Goal: Task Accomplishment & Management: Use online tool/utility

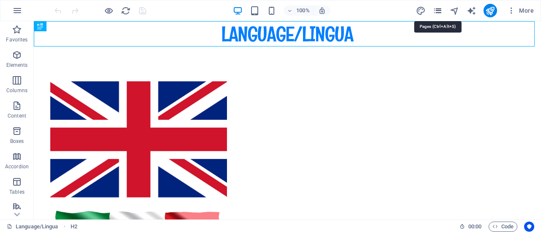
click at [439, 12] on icon "pages" at bounding box center [438, 11] width 10 height 10
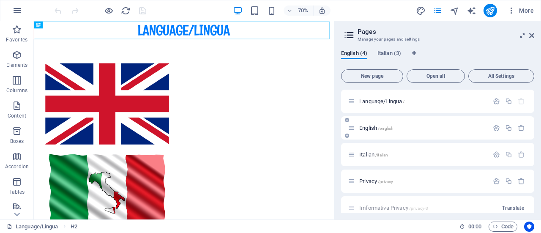
click at [415, 126] on p "English /english" at bounding box center [422, 127] width 127 height 5
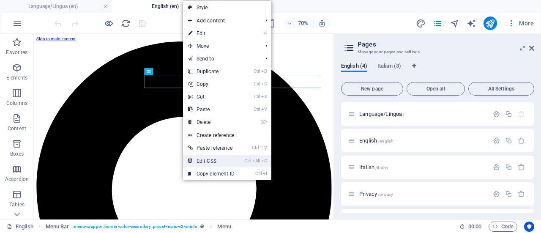
click at [219, 158] on link "Ctrl Alt C Edit CSS" at bounding box center [211, 161] width 57 height 13
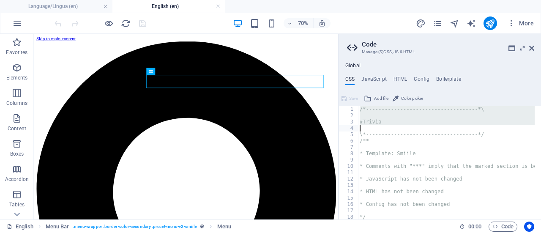
drag, startPoint x: 345, startPoint y: 109, endPoint x: 378, endPoint y: 128, distance: 37.7
click at [378, 128] on div "/*------------------------------------*\ 1 2 3 4 5 6 7 8 9 10 11 12 13 14 15 16…" at bounding box center [439, 162] width 202 height 113
drag, startPoint x: 513, startPoint y: 48, endPoint x: 521, endPoint y: 80, distance: 33.4
click at [521, 80] on ul "CSS JavaScript HTML Config Boilerplate" at bounding box center [439, 80] width 202 height 9
click at [494, 72] on div "Global CSS JavaScript HTML Config Boilerplate #Trivia 1 2 3 4 5 6 7 8 9 10 11 1…" at bounding box center [439, 141] width 202 height 157
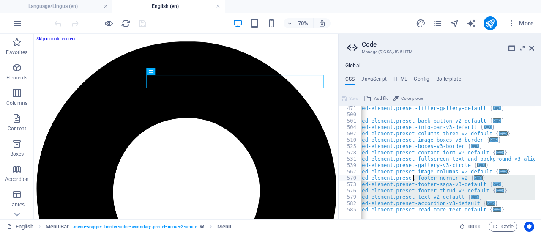
drag, startPoint x: 503, startPoint y: 205, endPoint x: 413, endPoint y: 178, distance: 93.7
click at [413, 178] on div ".ed-element.preset-filter-gallery-default { ... } .ed-element.preset-back-butto…" at bounding box center [494, 165] width 274 height 120
click at [494, 203] on div ".ed-element.preset-filter-gallery-default { ... } .ed-element.preset-back-butto…" at bounding box center [448, 162] width 174 height 113
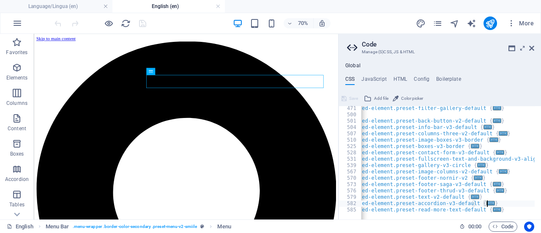
click at [505, 207] on div ".ed-element.preset-filter-gallery-default { ... } .ed-element.preset-back-butto…" at bounding box center [494, 165] width 274 height 120
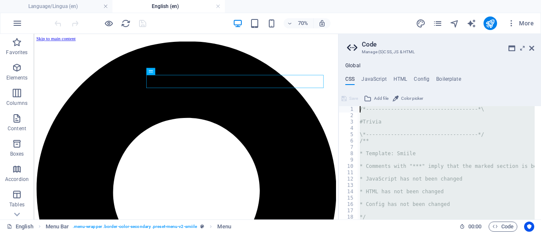
drag, startPoint x: 499, startPoint y: 207, endPoint x: 360, endPoint y: 100, distance: 175.2
click at [360, 100] on div "} 1 2 3 4 5 6 7 8 9 10 11 12 13 14 15 16 17 18 19 /*---------------------------…" at bounding box center [439, 156] width 202 height 128
type textarea "/*------------------------------------*\"
click at [532, 47] on icon at bounding box center [531, 48] width 5 height 7
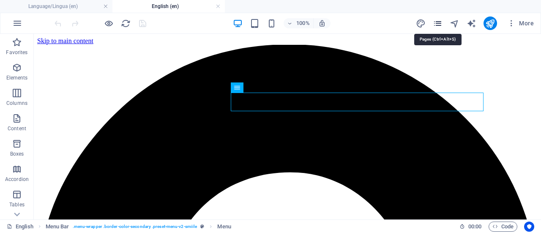
click at [438, 24] on icon "pages" at bounding box center [438, 24] width 10 height 10
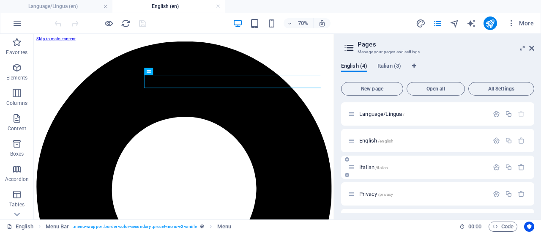
click at [384, 165] on span "/italian" at bounding box center [381, 167] width 13 height 5
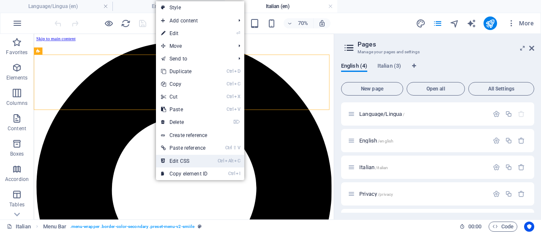
click at [198, 157] on link "Ctrl Alt C Edit CSS" at bounding box center [184, 161] width 57 height 13
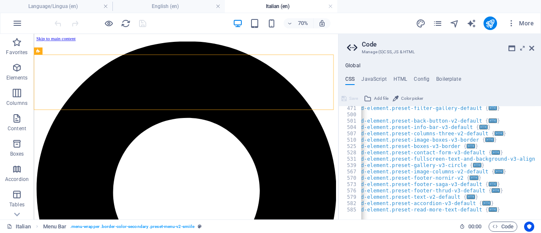
scroll to position [0, 8]
drag, startPoint x: 498, startPoint y: 207, endPoint x: 411, endPoint y: 155, distance: 101.5
drag, startPoint x: 411, startPoint y: 155, endPoint x: 499, endPoint y: 181, distance: 92.3
click at [499, 181] on div ".ed-element.preset-filter-gallery-default { ... } .ed-element.preset-back-butto…" at bounding box center [490, 165] width 274 height 120
click at [507, 208] on div ".ed-element.preset-filter-gallery-default { ... } .ed-element.preset-back-butto…" at bounding box center [490, 165] width 274 height 120
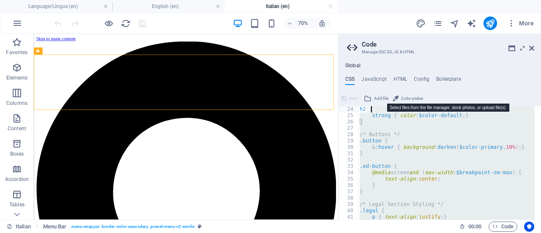
scroll to position [0, 0]
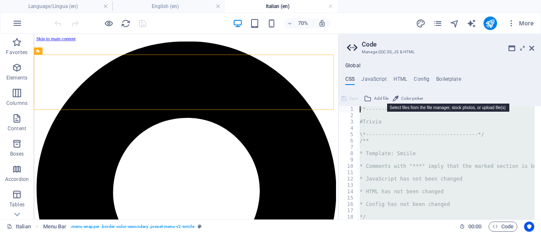
drag, startPoint x: 507, startPoint y: 207, endPoint x: 372, endPoint y: 98, distance: 173.4
click at [372, 98] on div "} 1 2 3 4 5 6 7 8 9 10 11 12 13 14 15 16 17 18 19 /*---------------------------…" at bounding box center [439, 156] width 202 height 128
type textarea "}"
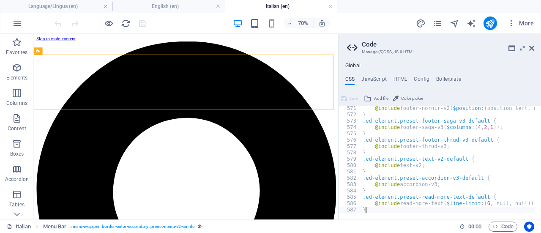
scroll to position [3613, 0]
click at [532, 49] on icon at bounding box center [531, 48] width 5 height 7
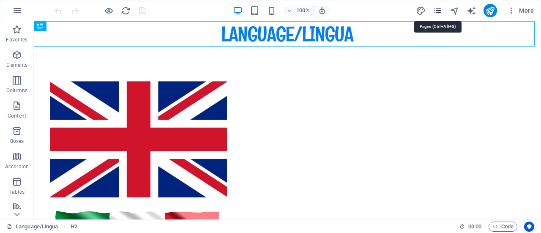
click at [439, 9] on icon "pages" at bounding box center [438, 11] width 10 height 10
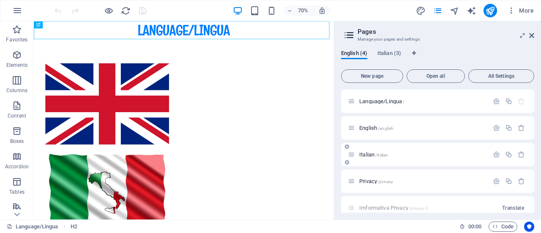
click at [398, 152] on p "Italian /italian" at bounding box center [422, 154] width 127 height 5
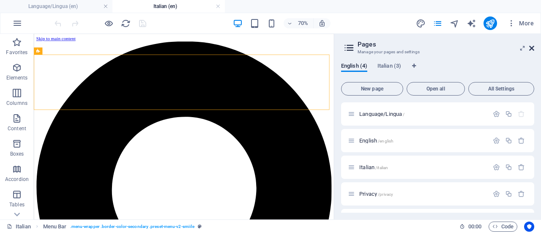
click at [532, 48] on icon at bounding box center [531, 48] width 5 height 7
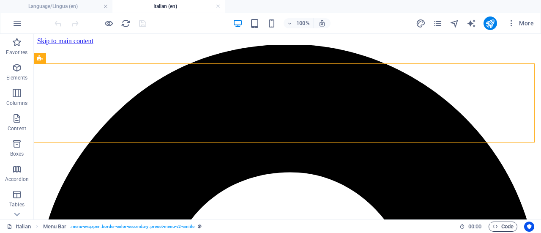
click at [495, 224] on icon "button" at bounding box center [494, 226] width 5 height 5
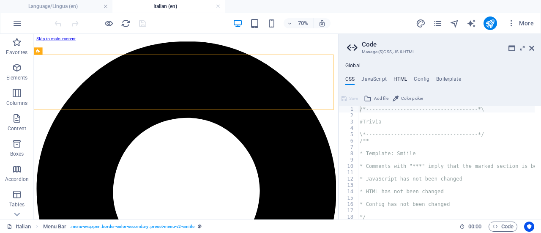
click at [399, 78] on h4 "HTML" at bounding box center [400, 80] width 14 height 9
type textarea "<a href="#main-content" class="wv-link-content button">Skip to main content</a>"
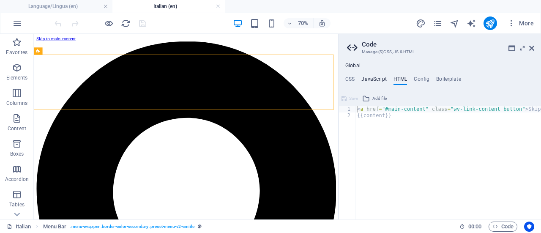
click at [371, 78] on h4 "JavaScript" at bounding box center [373, 80] width 25 height 9
type textarea "$(function() {"
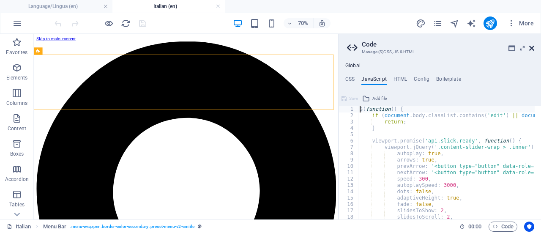
click at [531, 47] on icon at bounding box center [531, 48] width 5 height 7
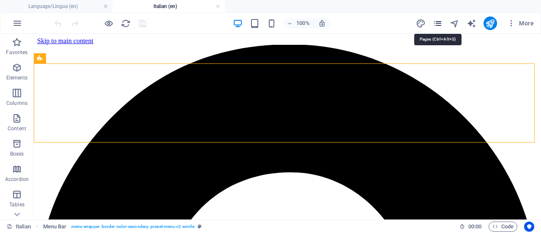
click at [442, 26] on icon "pages" at bounding box center [438, 24] width 10 height 10
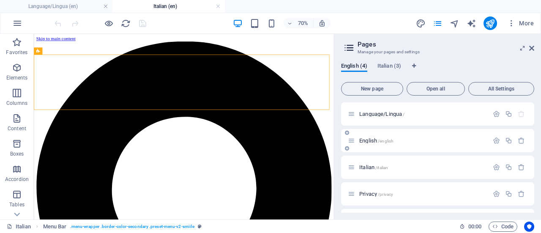
drag, startPoint x: 437, startPoint y: 136, endPoint x: 451, endPoint y: 136, distance: 14.4
click at [451, 136] on div "English /english" at bounding box center [418, 141] width 141 height 10
click at [368, 137] on div "English /english" at bounding box center [418, 141] width 141 height 10
click at [368, 137] on span "English /english" at bounding box center [376, 140] width 34 height 6
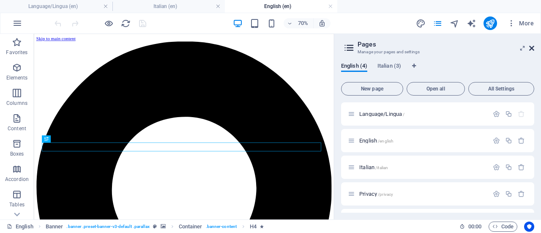
click at [530, 47] on icon at bounding box center [531, 48] width 5 height 7
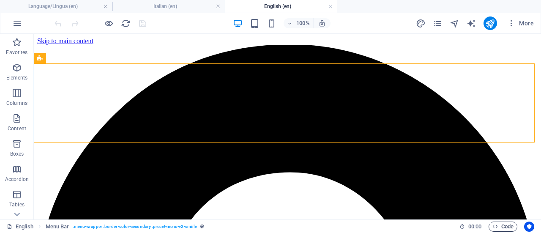
click at [502, 224] on span "Code" at bounding box center [502, 226] width 21 height 10
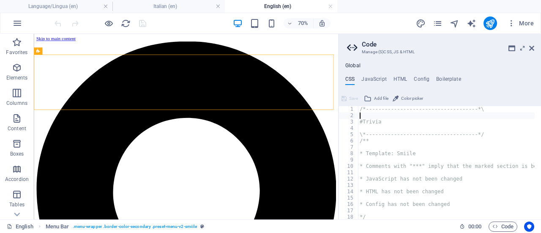
type textarea "#Trivia"
type textarea "/**"
type textarea "* Template: Smiile"
type textarea "* Comments with "***" imply that the marked section is being referenced somewhe…"
type textarea "* JavaScript has not been changed"
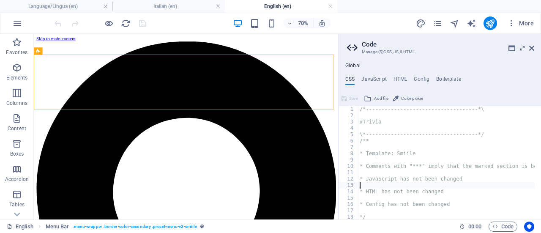
type textarea "* HTML has not been changed"
type textarea "* Config has not been changed"
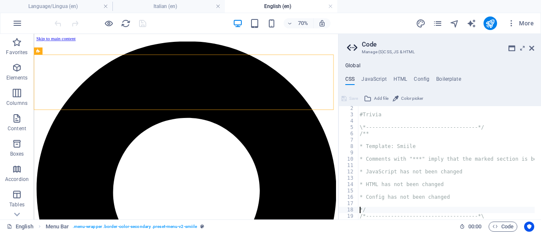
type textarea "/*------------------------------------*\"
type textarea "#Global CSS"
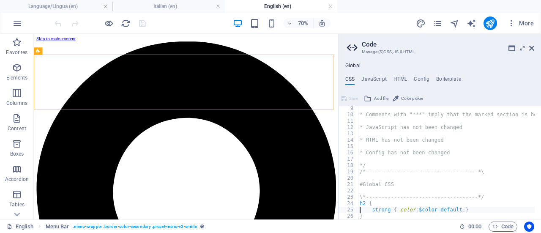
type textarea "}"
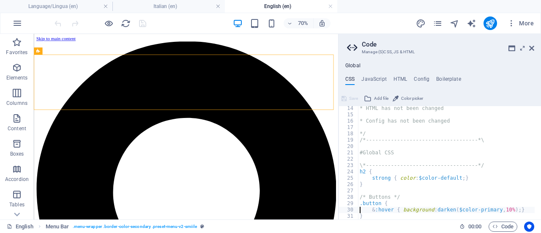
type textarea "}"
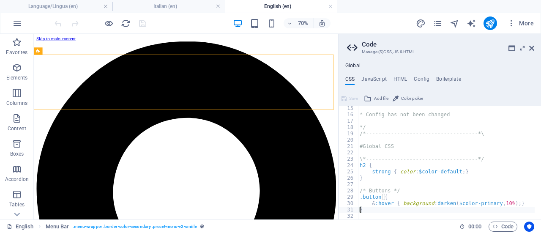
scroll to position [90, 0]
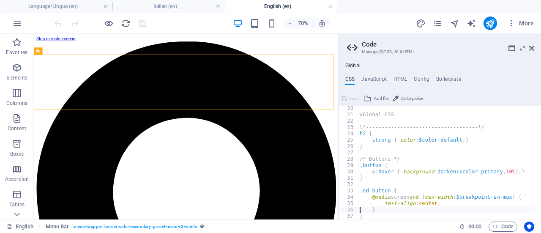
type textarea "}"
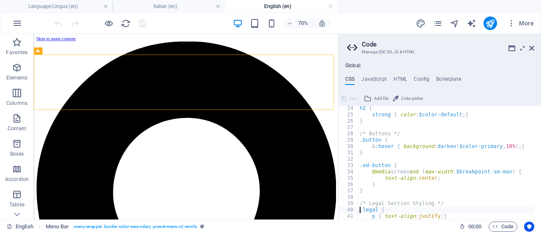
type textarea "p { text-align: justify; }"
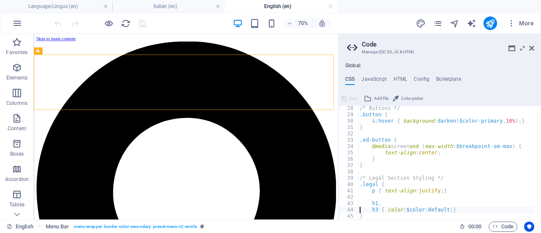
type textarea "}"
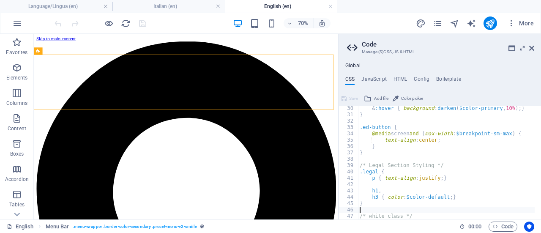
scroll to position [185, 0]
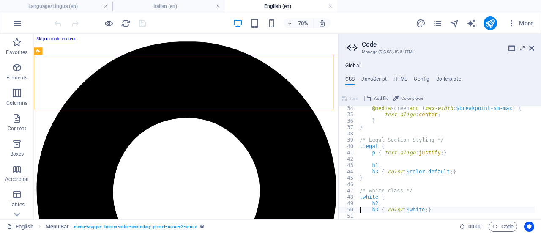
type textarea "h3 { color: $white; }"
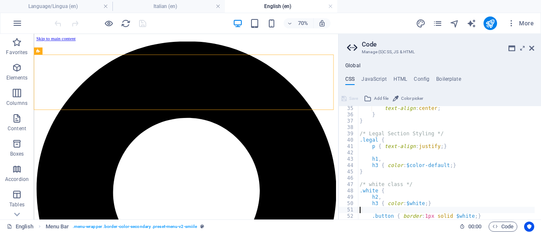
type textarea ".button { border: 1px solid $white; }"
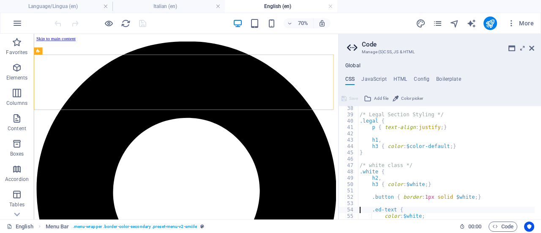
type textarea "color: $white;"
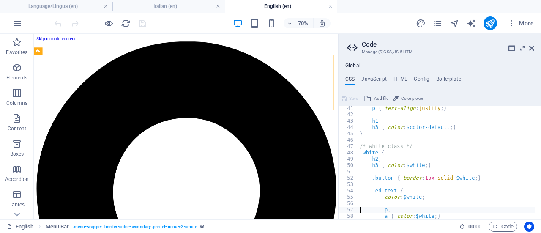
scroll to position [254, 0]
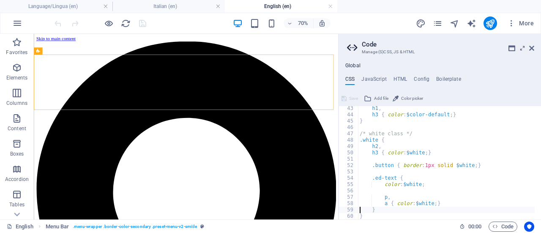
type textarea "}"
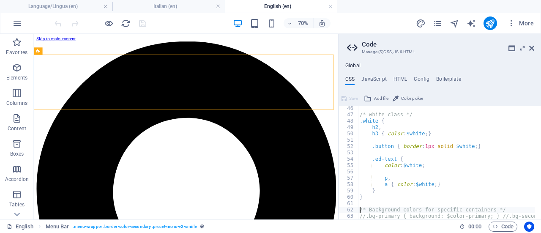
type textarea "/*------------------------------------*\"
type textarea "#Header & Footer"
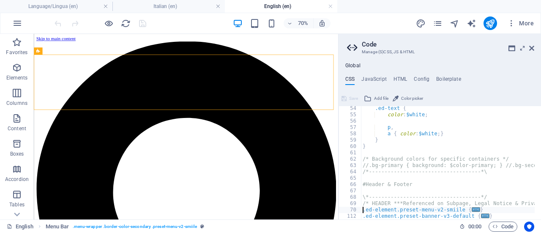
type textarea ".ed-element.preset-banner-v3-default {"
type textarea ".ed-element.preset-footer-tyr-default {"
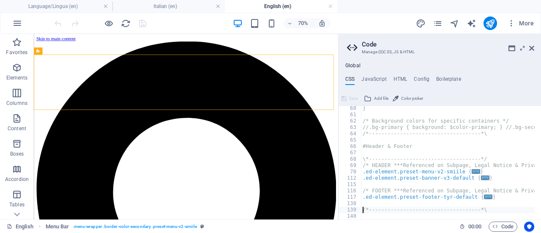
type textarea "/*------------------------------------*\"
type textarea "#Presets & Custom Sections"
type textarea ".ed-element.preset-about-with-image-default-about {"
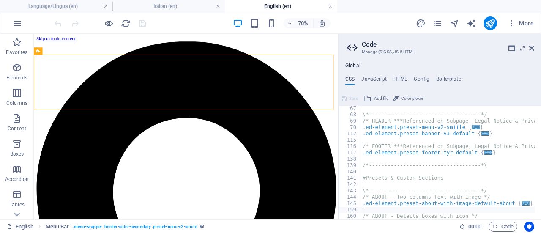
type textarea "/* ABOUT - Details boxes with icon */"
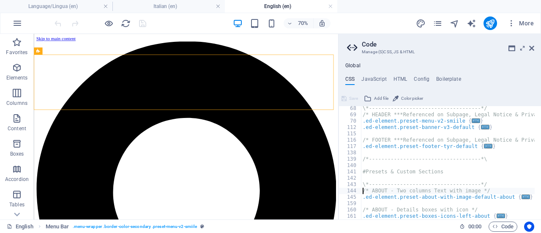
type textarea "\*------------------------------------*/"
type textarea "#Presets & Custom Sections"
type textarea "/*------------------------------------*\"
type textarea "/* FOOTER ***Referenced on Subpage, Legal Notice & Privacy */"
type textarea "\*------------------------------------*/"
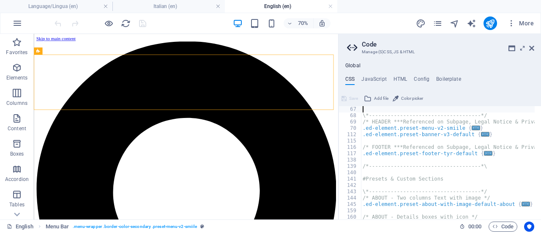
type textarea "#Header & Footer"
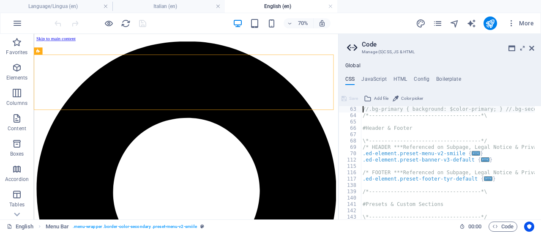
type textarea "/* Background colors for specific containers */"
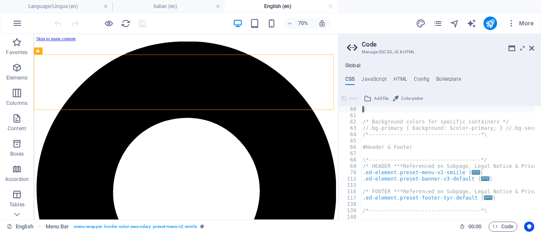
scroll to position [368, 0]
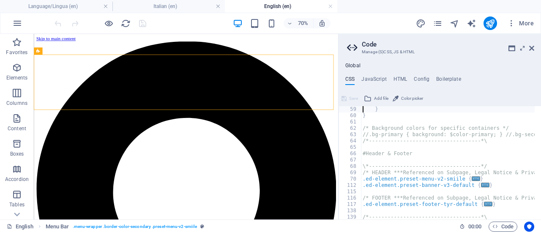
type textarea "}"
type textarea "/*------------------------------------*\"
type textarea "#Header & Footer"
type textarea ".ed-element.preset-banner-v3-default {"
type textarea ".ed-element.preset-footer-tyr-default {"
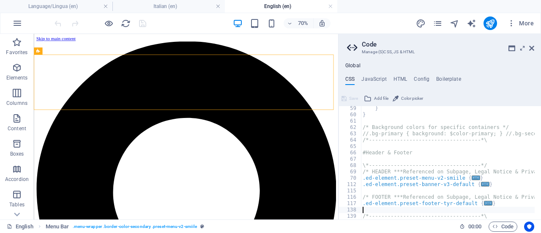
type textarea "/*------------------------------------*\"
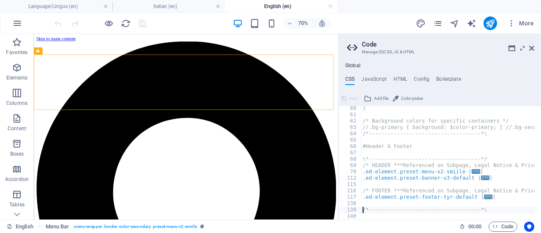
scroll to position [375, 0]
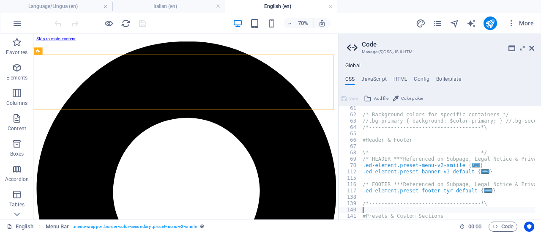
type textarea "#Presets & Custom Sections"
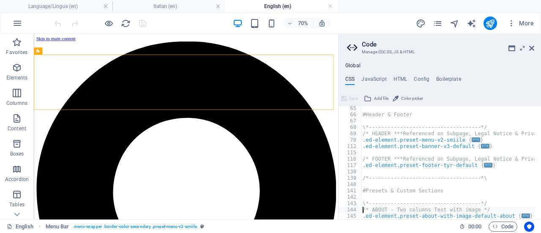
type textarea ".ed-element.preset-about-with-image-default-about {"
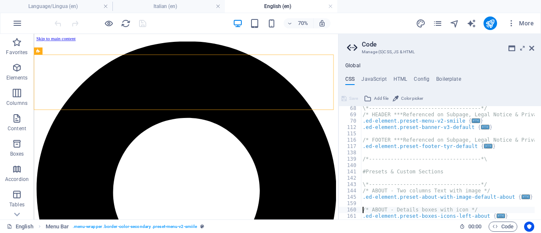
type textarea ".ed-element.preset-boxes-icons-left-about {"
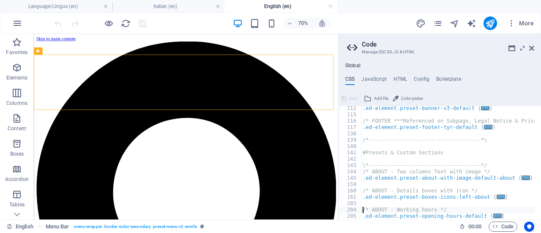
type textarea ".ed-element.preset-opening-hours-default {"
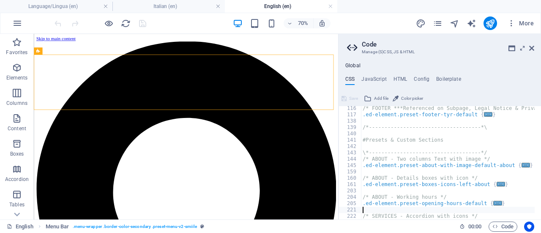
scroll to position [464, 0]
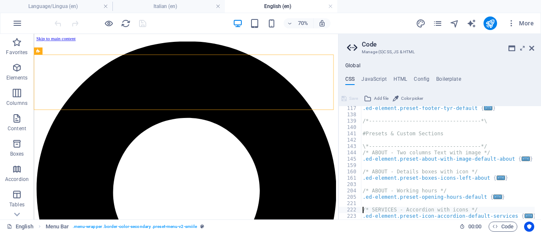
type textarea ".ed-element.preset-icon-accordion-default-services {"
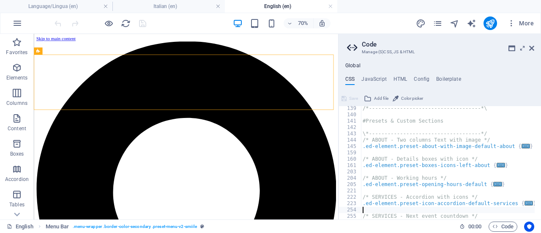
scroll to position [476, 0]
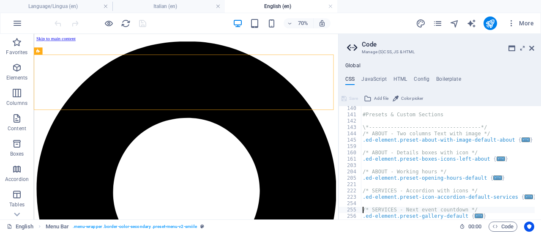
type textarea ".ed-element.preset-gallery-default {"
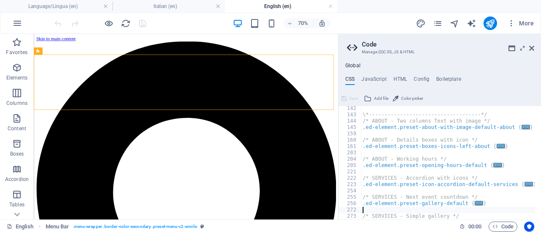
type textarea ".ed-element.preset-unequal-columns-default {"
type textarea ".ed-element.preset-countdown-v3-event {"
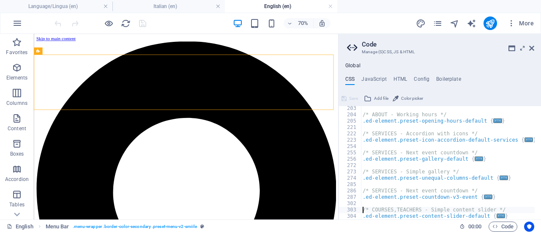
type textarea ".ed-element.preset-content-slider-default {"
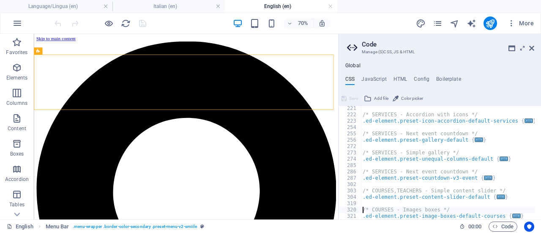
type textarea ".ed-element.preset-image-boxes-default-courses {"
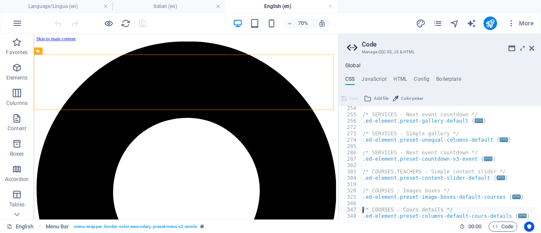
type textarea ".ed-element.preset-columns-default-cours-details {"
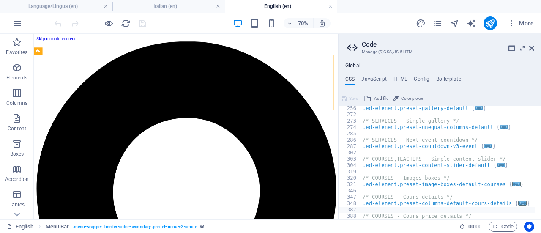
type textarea "/* COURSES - Cours price details */"
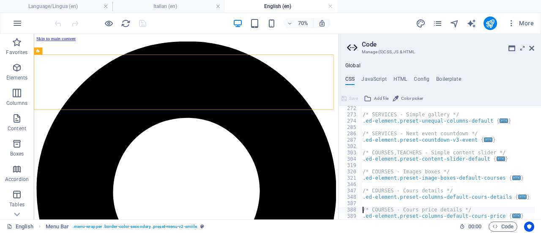
scroll to position [597, 0]
type textarea "/* COURSES - Cours details */"
type textarea "/* COURSES - Images boxes */"
type textarea "/* COURSES,TEACHERS - Simple content slider */"
type textarea "/* SERVICES - Next event countdown */"
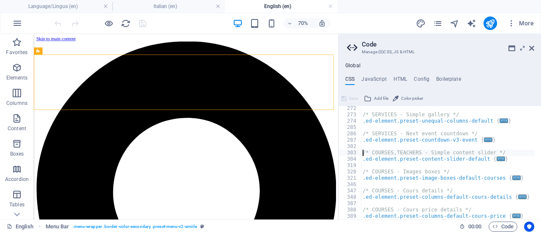
type textarea "/* SERVICES - Simple gallery */"
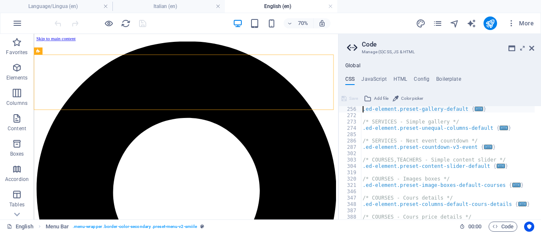
type textarea "/* SERVICES - Next event countdown */"
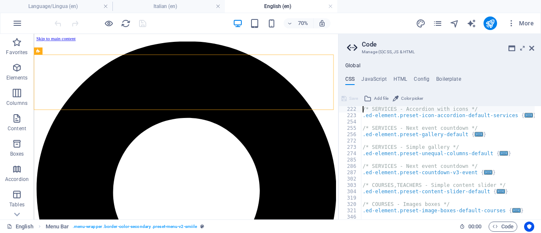
scroll to position [564, 0]
type textarea ".ed-element.preset-icon-accordion-default-services {"
type textarea ".ed-element.preset-gallery-default {"
type textarea ".ed-element.preset-unequal-columns-default {"
type textarea ".ed-element.preset-countdown-v3-event {"
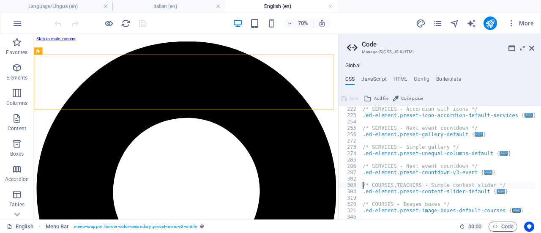
type textarea ".ed-element.preset-content-slider-default {"
type textarea ".ed-element.preset-image-boxes-default-courses {"
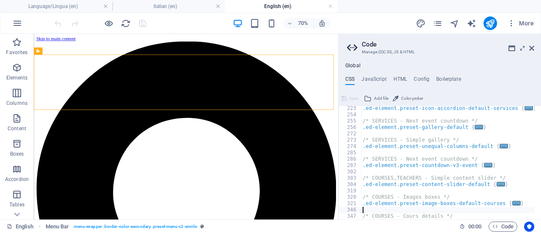
scroll to position [571, 0]
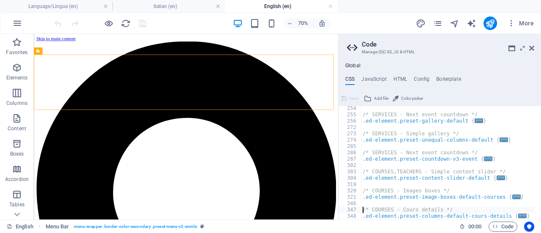
type textarea ".ed-element.preset-columns-default-cours-details {"
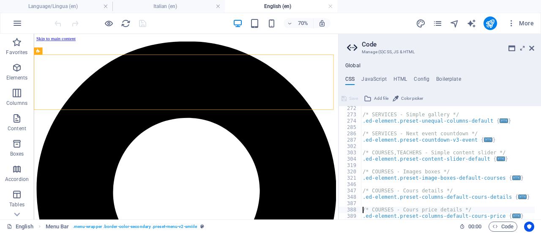
type textarea ".ed-element.preset-columns-default-cours-price {"
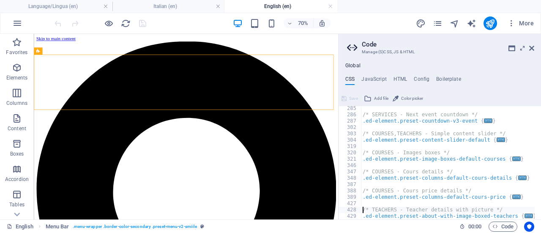
type textarea ".ed-element.preset-about-with-image-boxed-teachers {"
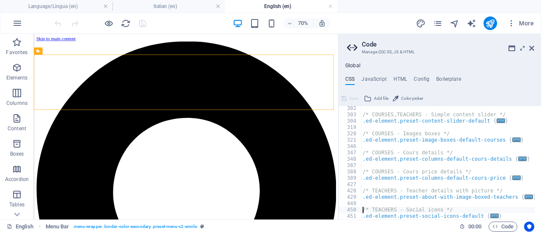
type textarea ".ed-element.preset-social-icons-default {"
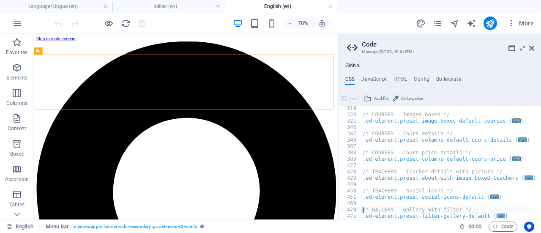
type textarea ".ed-element.preset-filter-gallery-default {"
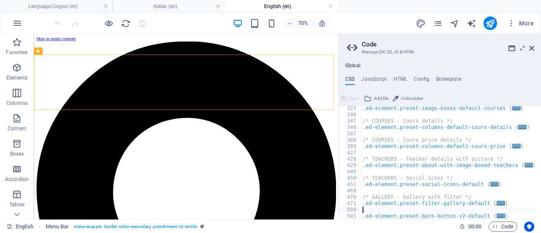
type textarea ".ed-element.preset-back-button-v2-default {"
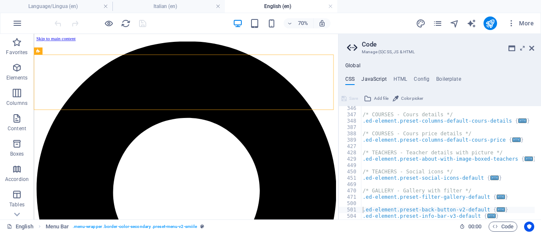
drag, startPoint x: 370, startPoint y: 78, endPoint x: 364, endPoint y: 79, distance: 5.6
click at [364, 79] on h4 "JavaScript" at bounding box center [373, 80] width 25 height 9
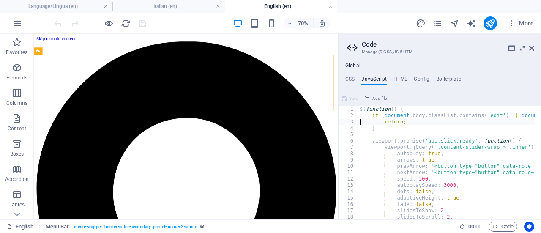
type textarea "}"
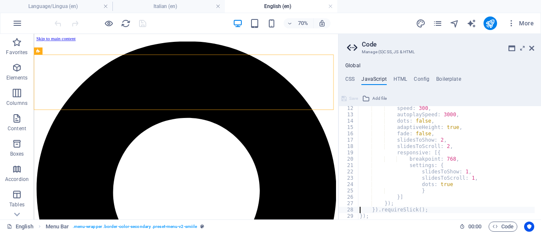
type textarea "});"
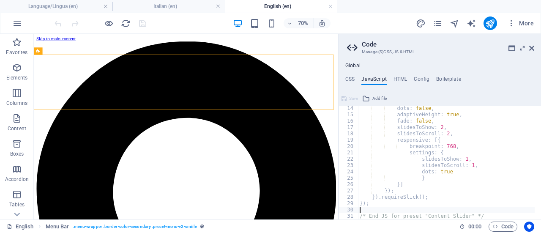
type textarea "/* End JS for preset "Content Slider" */"
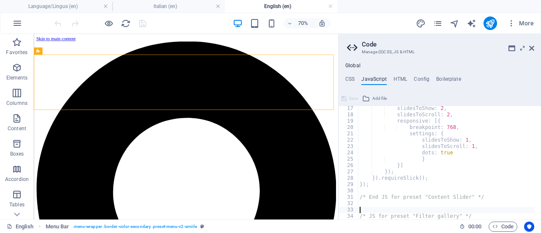
scroll to position [102, 0]
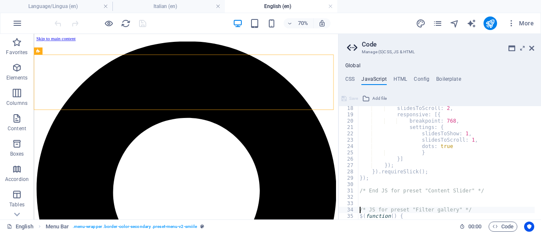
type textarea "$(function() {"
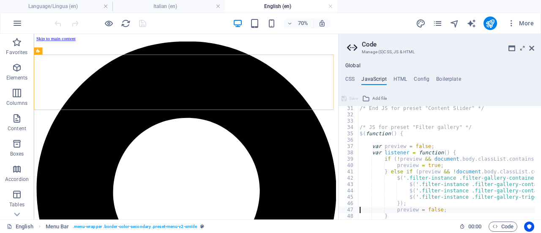
type textarea "}"
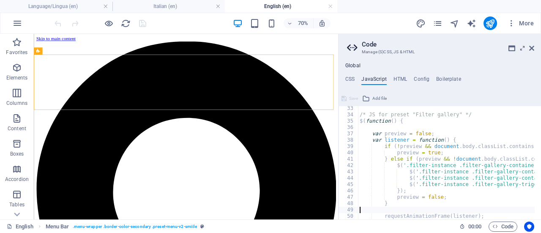
scroll to position [204, 0]
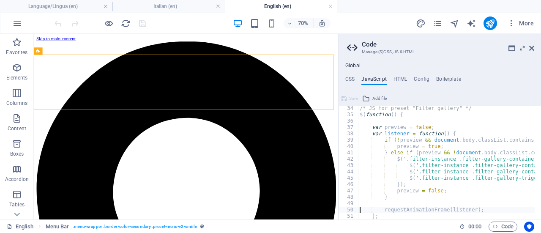
type textarea "};"
type textarea "requestAnimationFrame(listener);"
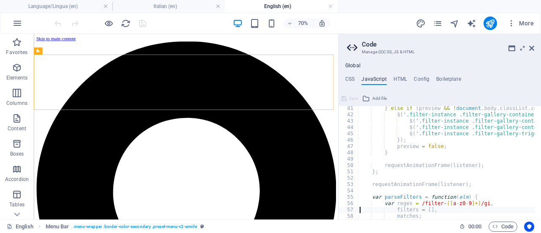
type textarea "matches;"
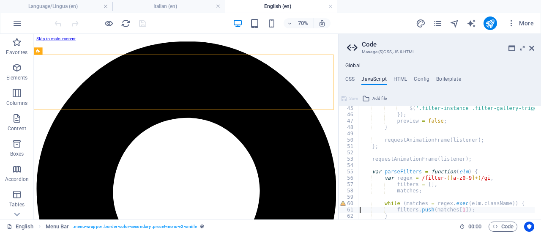
type textarea "}"
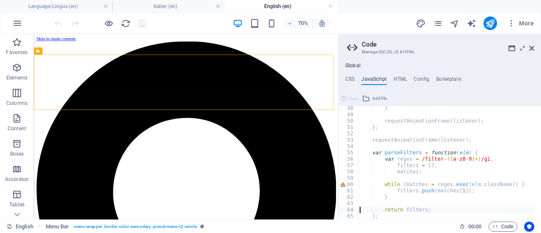
type textarea "};"
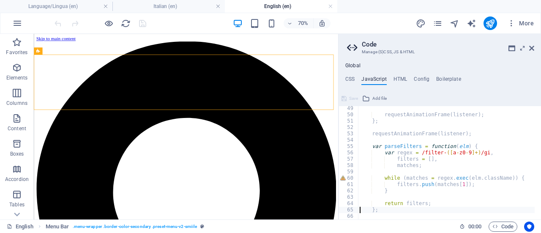
scroll to position [305, 0]
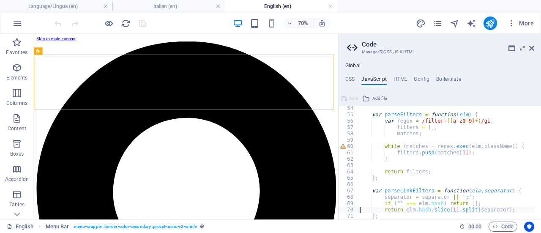
type textarea "};"
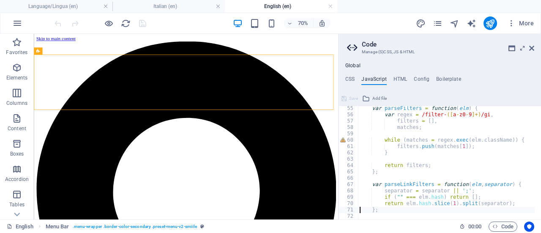
type textarea "$('.filter-instance').each(function() {"
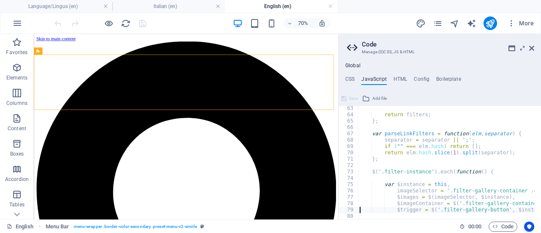
type textarea "$trigger = $('.filter-gallery-button', $instance);"
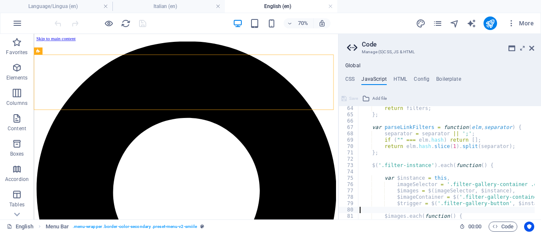
scroll to position [406, 0]
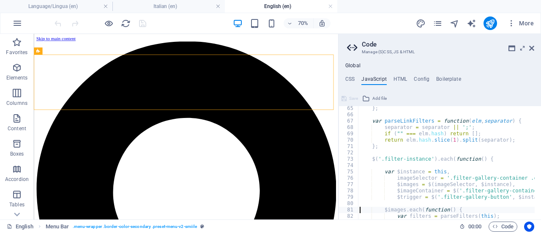
type textarea "var filters = parseFilters(this);"
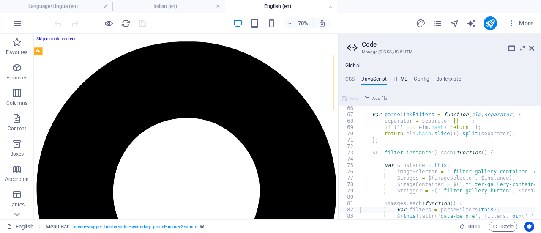
click at [396, 77] on h4 "HTML" at bounding box center [400, 80] width 14 height 9
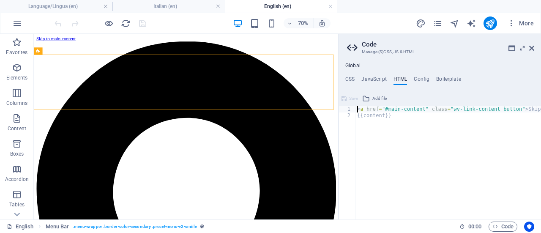
scroll to position [0, 0]
click at [417, 77] on h4 "Config" at bounding box center [422, 80] width 16 height 9
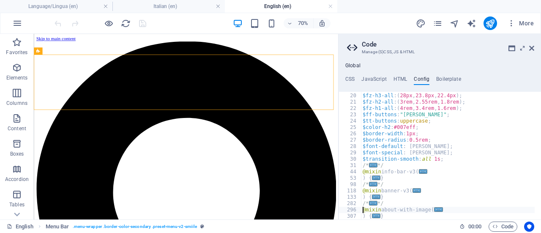
scroll to position [120, 0]
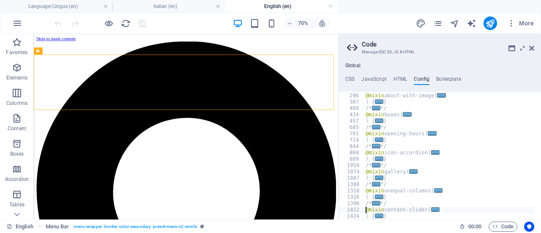
type textarea ") {"
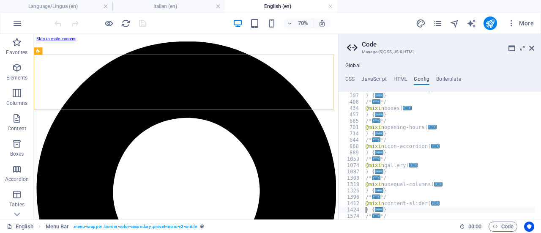
scroll to position [240, 0]
click at [446, 76] on h4 "Boilerplate" at bounding box center [448, 80] width 25 height 9
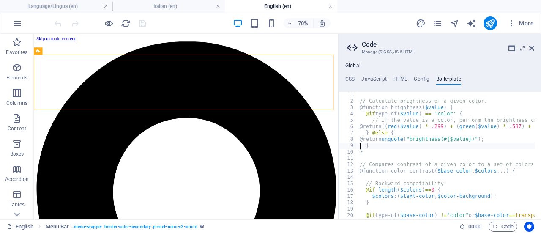
type textarea "}"
type textarea "@function color-contrast($base-color, $colors...) {"
type textarea "}"
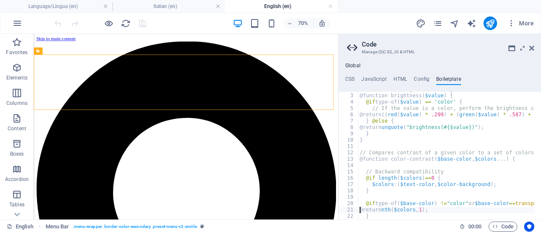
type textarea "}"
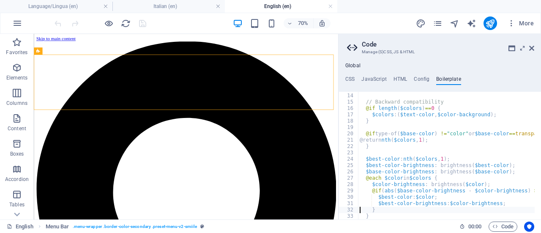
type textarea "}"
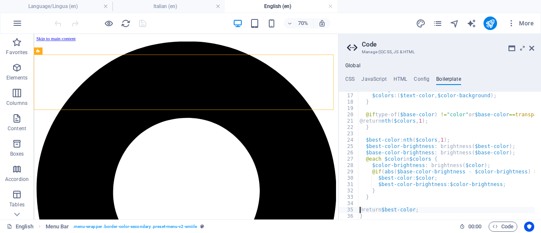
type textarea "}"
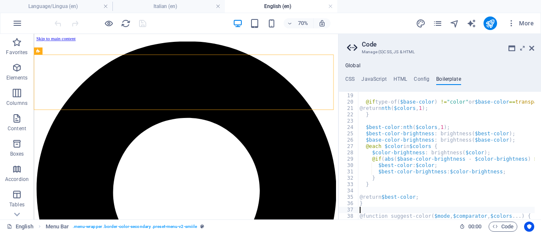
type textarea "@function suggest-color($mode, $comparator, $colors...) {"
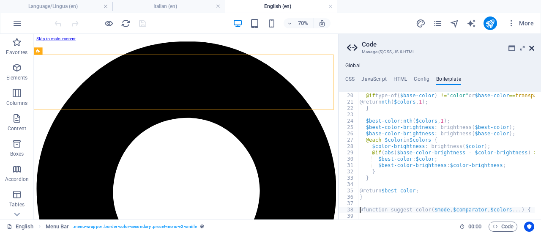
click at [532, 49] on icon at bounding box center [531, 48] width 5 height 7
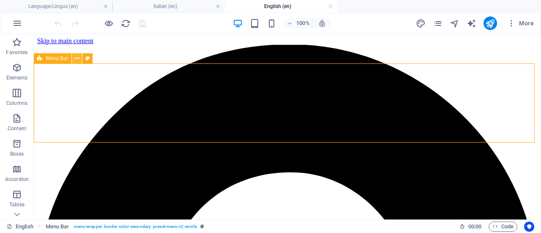
click at [77, 59] on icon at bounding box center [77, 58] width 5 height 9
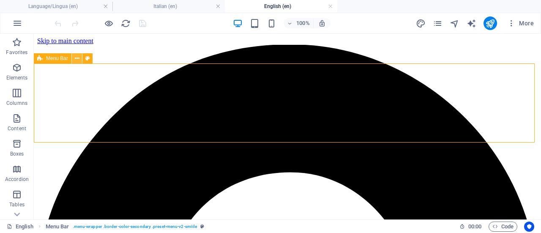
click at [76, 57] on icon at bounding box center [77, 58] width 5 height 9
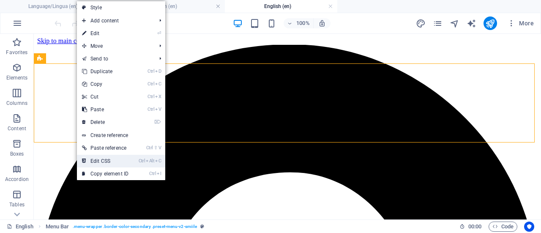
click at [105, 159] on link "Ctrl Alt C Edit CSS" at bounding box center [105, 161] width 57 height 13
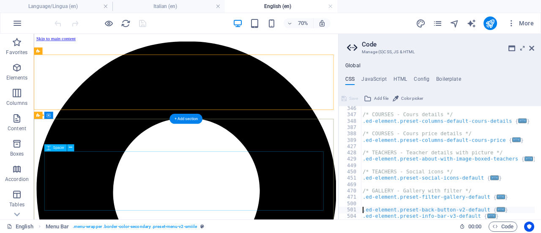
type textarea "@include menu-v2("
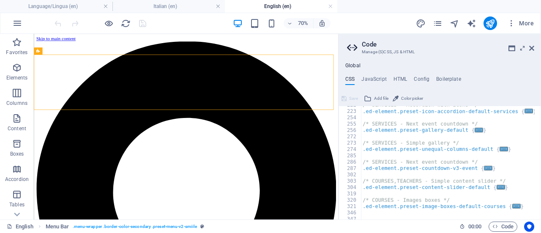
scroll to position [828, 0]
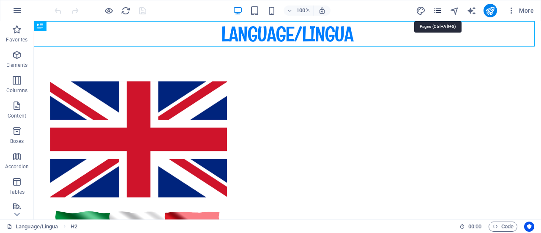
click at [434, 9] on icon "pages" at bounding box center [438, 11] width 10 height 10
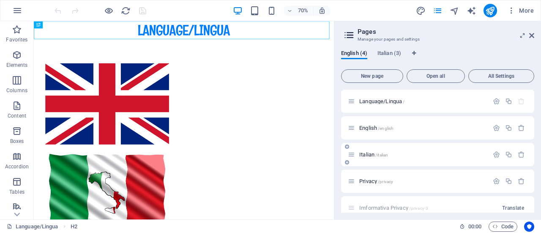
click at [380, 153] on span "/italian" at bounding box center [381, 155] width 13 height 5
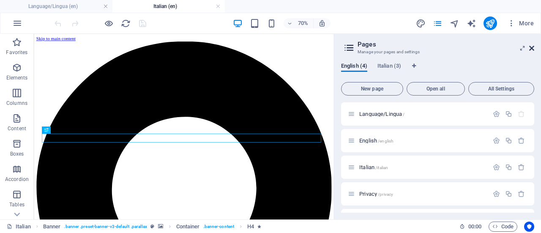
click at [532, 49] on icon at bounding box center [531, 48] width 5 height 7
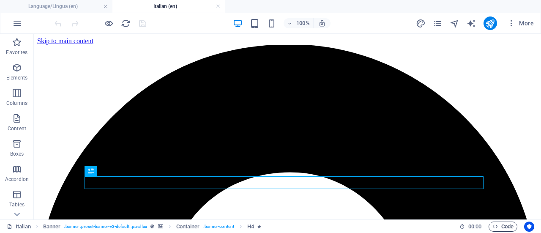
click at [504, 226] on span "Code" at bounding box center [502, 226] width 21 height 10
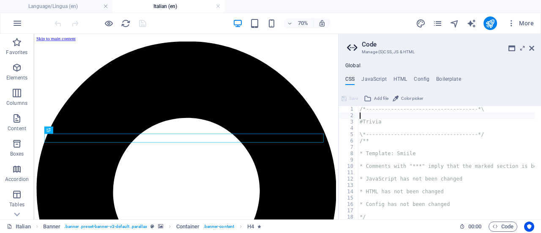
type textarea "#Trivia"
type textarea "/**"
type textarea "* Template: Smiile"
type textarea "* Comments with "***" imply that the marked section is being referenced somewhe…"
type textarea "* JavaScript has not been changed"
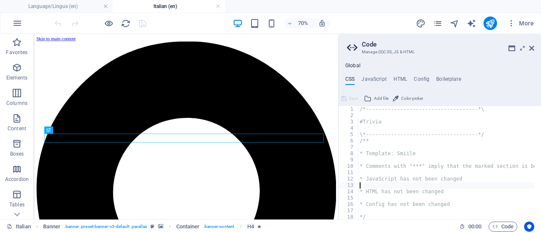
type textarea "* HTML has not been changed"
type textarea "* Config has not been changed"
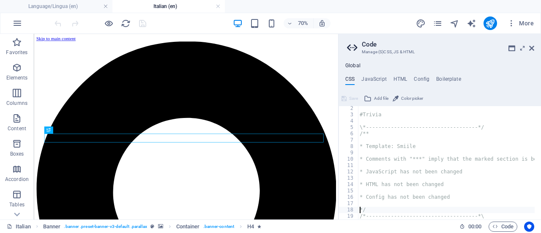
type textarea "/*------------------------------------*\"
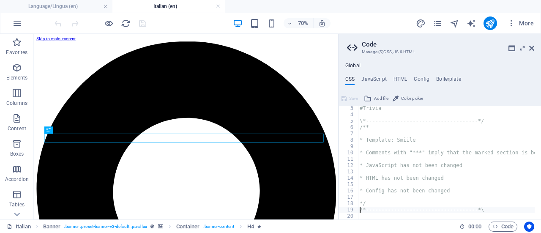
type textarea "#Global CSS"
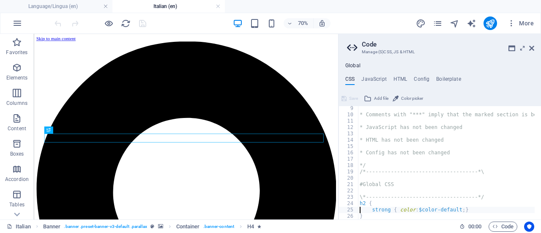
type textarea "}"
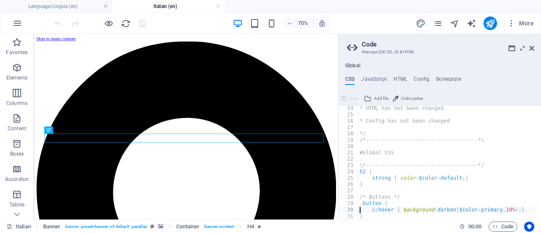
scroll to position [83, 0]
type textarea "}"
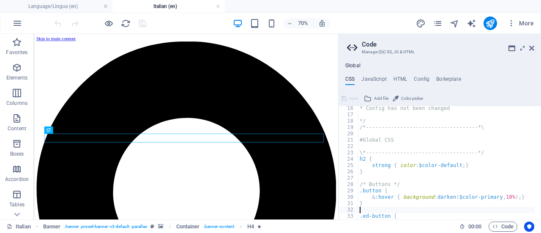
type textarea "}"
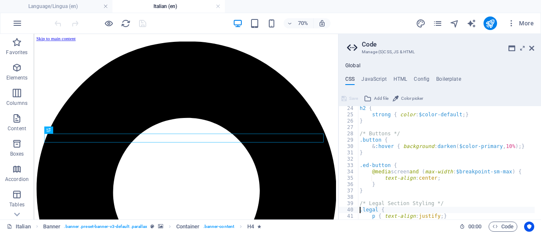
type textarea "p { text-align: justify; }"
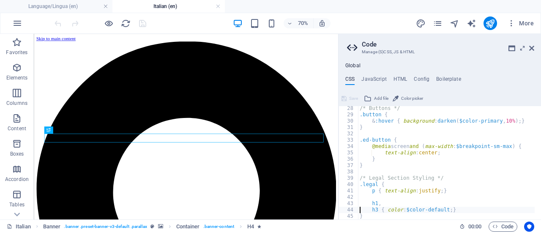
type textarea "}"
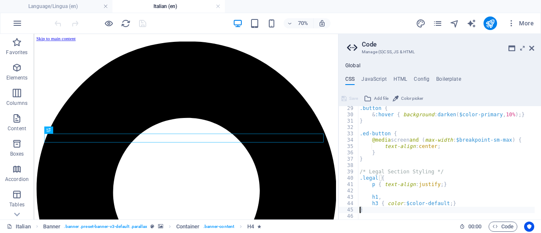
scroll to position [185, 0]
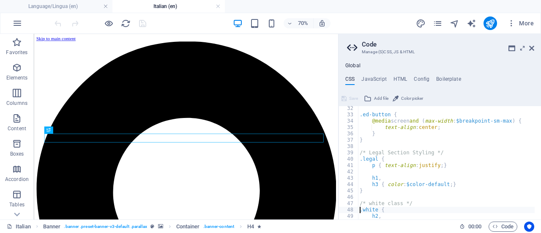
type textarea "h3 { color: $white; }"
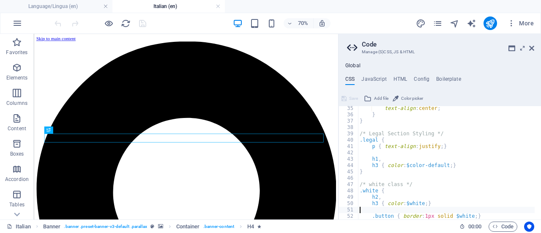
type textarea ".button { border: 1px solid $white; }"
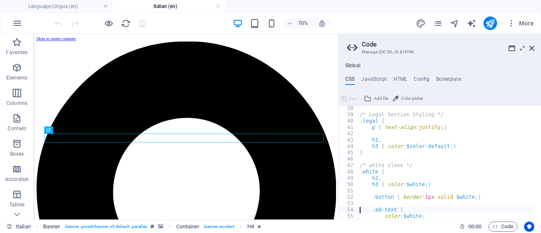
type textarea "color: $white;"
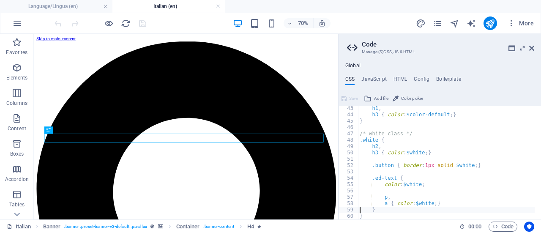
type textarea "}"
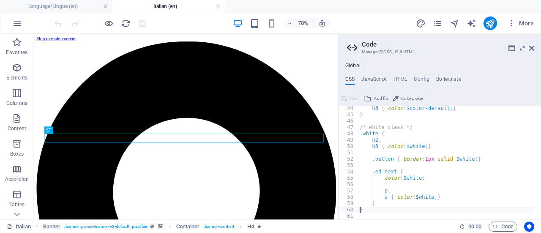
scroll to position [273, 0]
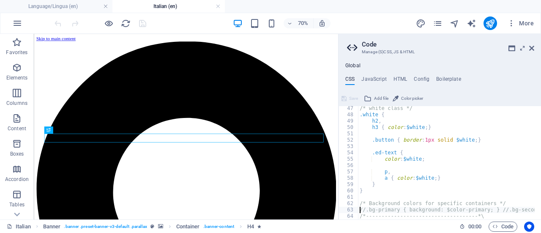
type textarea "/*------------------------------------*\"
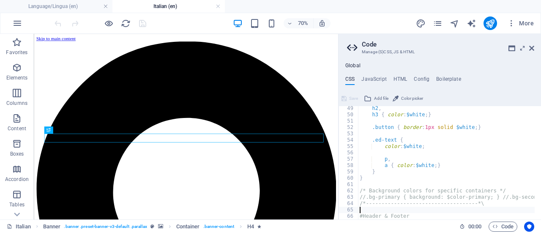
type textarea "#Header & Footer"
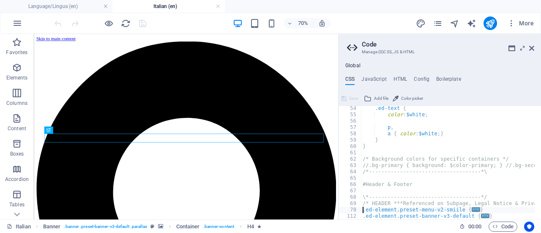
type textarea ".ed-element.preset-banner-v3-default {"
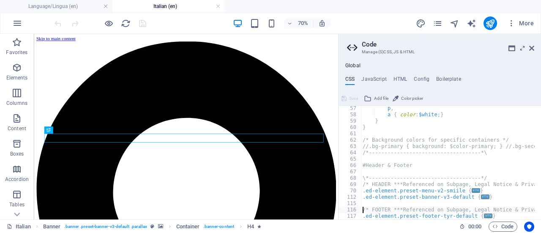
scroll to position [356, 0]
type textarea ".ed-element.preset-footer-tyr-default {"
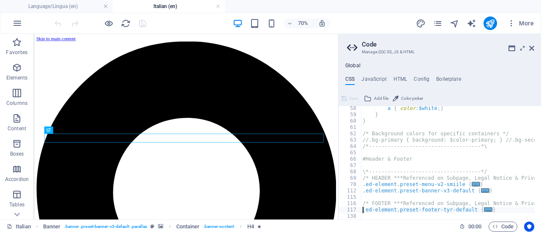
scroll to position [368, 0]
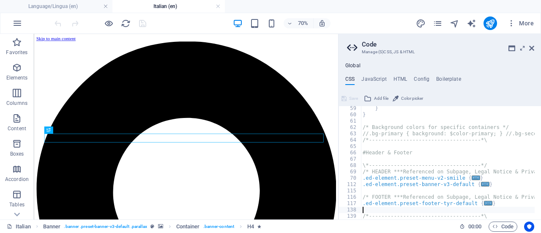
type textarea "/*------------------------------------*\"
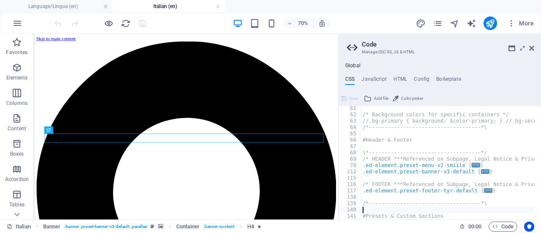
type textarea "#Presets & Custom Sections"
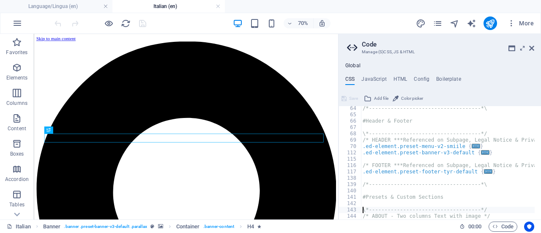
type textarea ".ed-element.preset-about-with-image-default-about {"
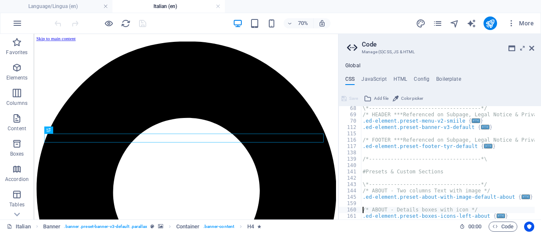
type textarea ".ed-element.preset-boxes-icons-left-about {"
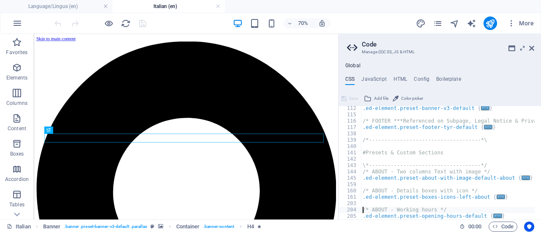
type textarea ".ed-element.preset-opening-hours-default {"
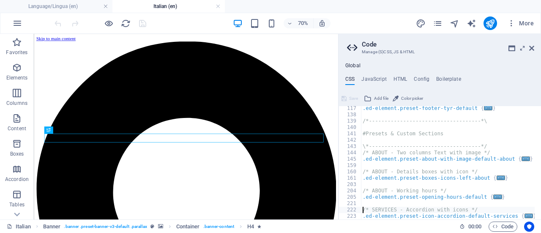
type textarea ".ed-element.preset-icon-accordion-default-services {"
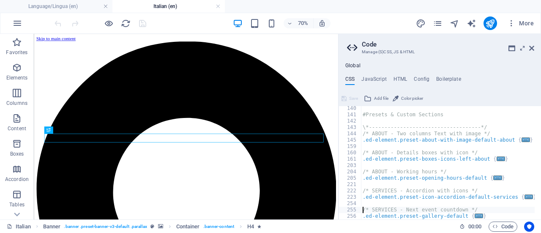
scroll to position [483, 0]
type textarea ".ed-element.preset-gallery-default {"
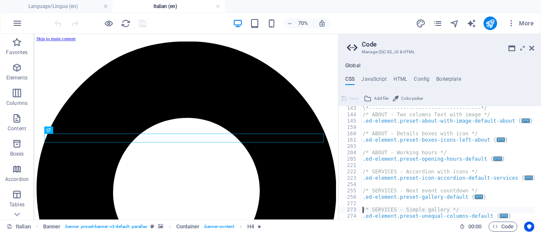
type textarea ".ed-element.preset-unequal-columns-default {"
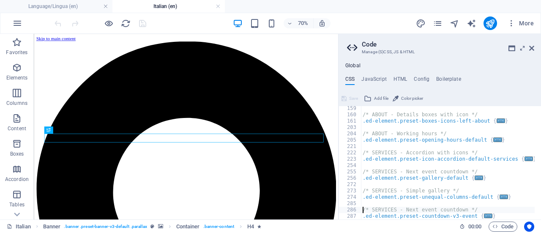
type textarea ".ed-element.preset-countdown-v3-event {"
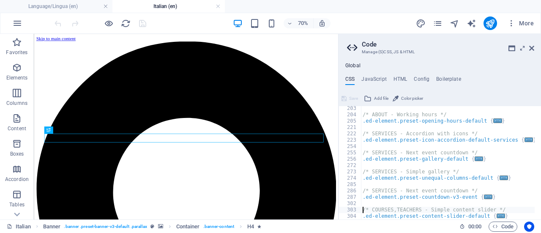
type textarea ".ed-element.preset-content-slider-default {"
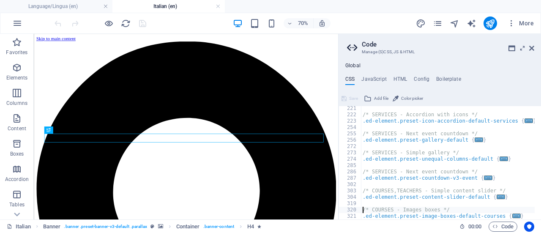
type textarea ".ed-element.preset-image-boxes-default-courses {"
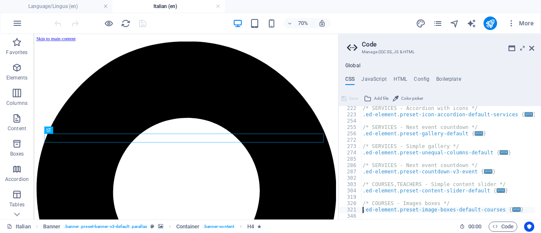
scroll to position [571, 0]
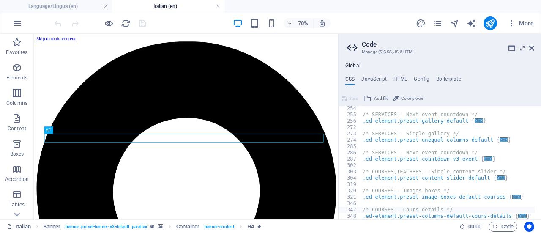
type textarea ".ed-element.preset-columns-default-cours-details {"
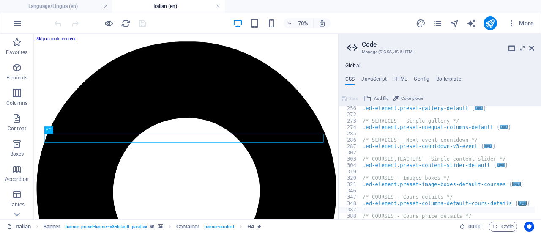
type textarea ".ed-element.preset-columns-default-cours-price {"
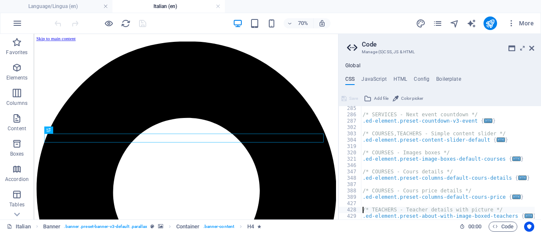
type textarea ".ed-element.preset-about-with-image-boxed-teachers {"
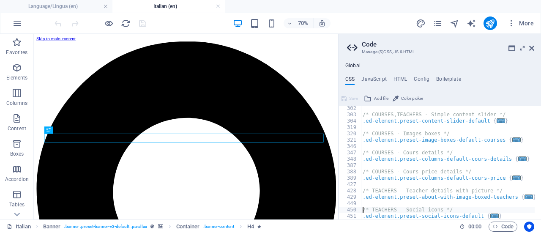
type textarea ".ed-element.preset-social-icons-default {"
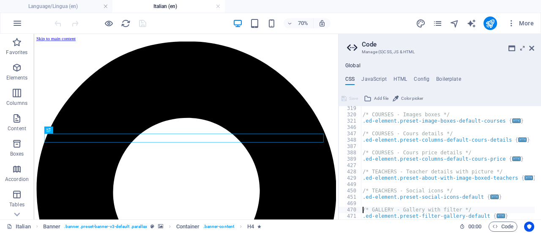
type textarea ".ed-element.preset-filter-gallery-default {"
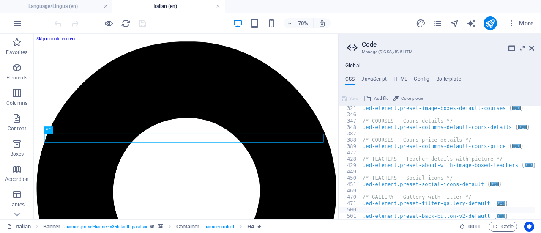
type textarea ".ed-element.preset-back-button-v2-default {"
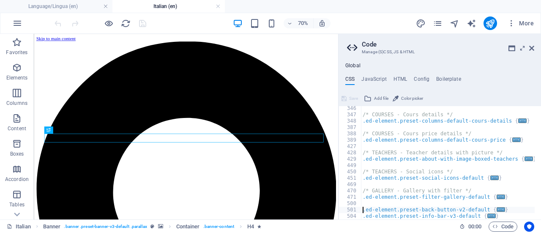
scroll to position [673, 0]
click at [371, 77] on h4 "JavaScript" at bounding box center [373, 80] width 25 height 9
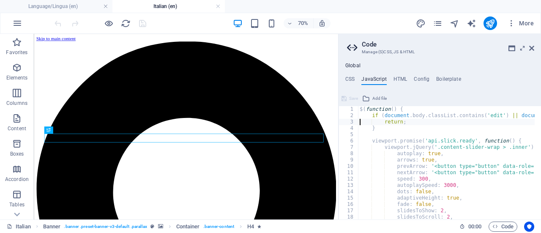
type textarea "}"
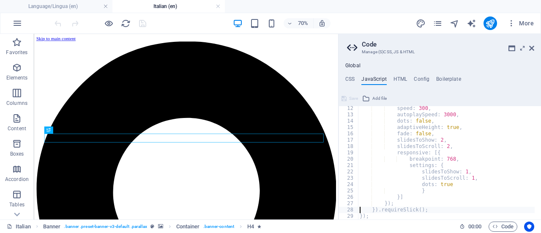
type textarea "});"
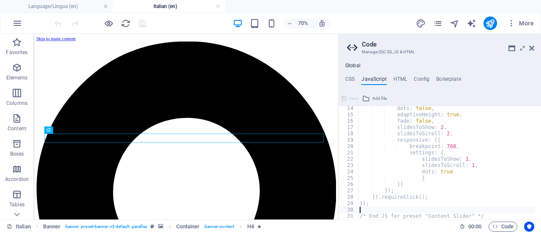
type textarea "/* End JS for preset "Content Slider" */"
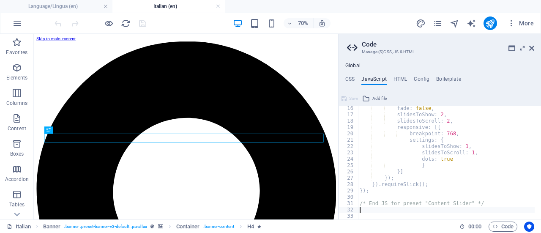
scroll to position [102, 0]
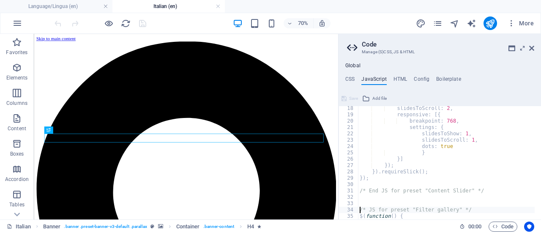
type textarea "$(function() {"
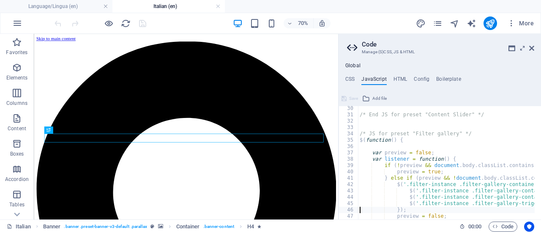
scroll to position [191, 0]
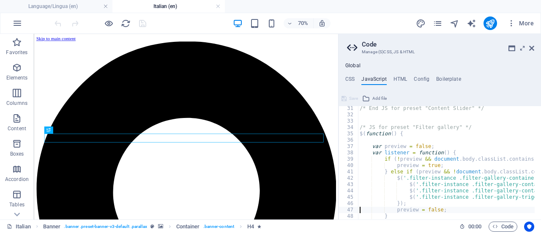
type textarea "}"
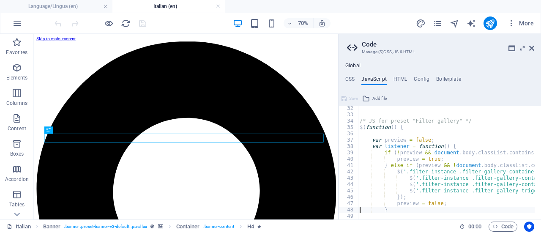
scroll to position [204, 0]
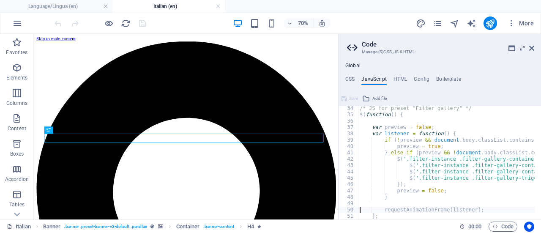
type textarea "};"
type textarea "requestAnimationFrame(listener);"
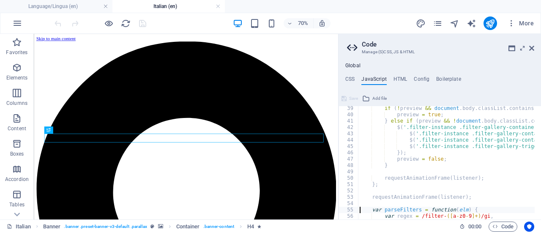
type textarea "matches;"
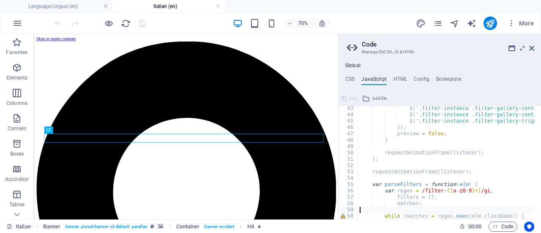
type textarea "}"
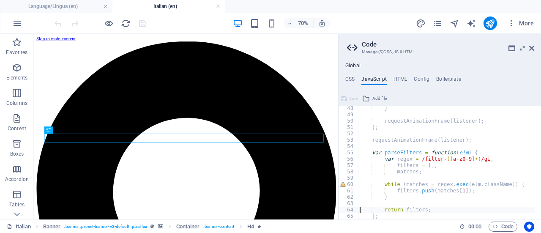
type textarea "};"
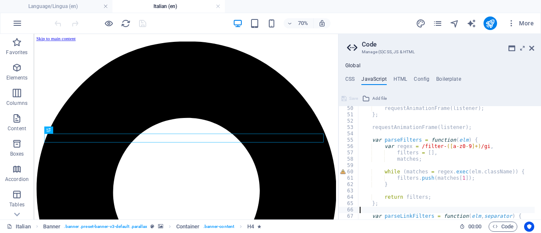
type textarea "};"
type textarea "$('.filter-instance').each(function() {"
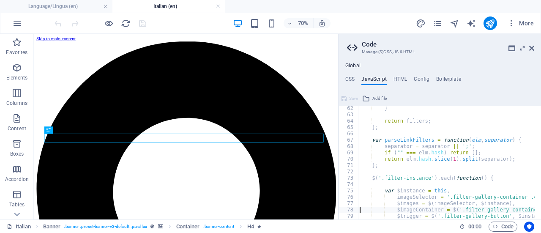
type textarea "$trigger = $('.filter-gallery-button', $instance);"
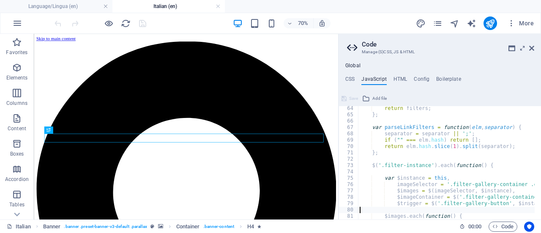
scroll to position [413, 0]
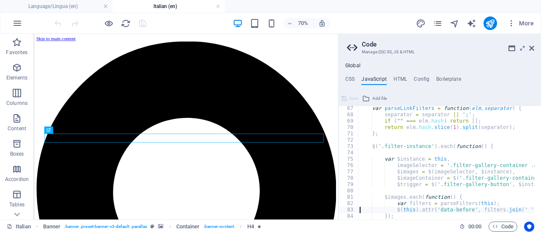
type textarea "});"
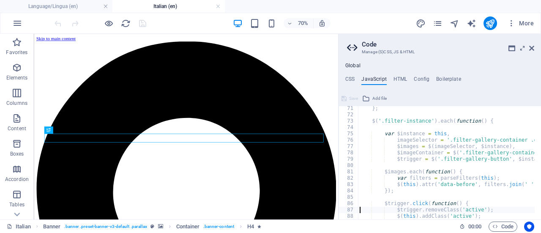
type textarea "$(this).addClass('active');"
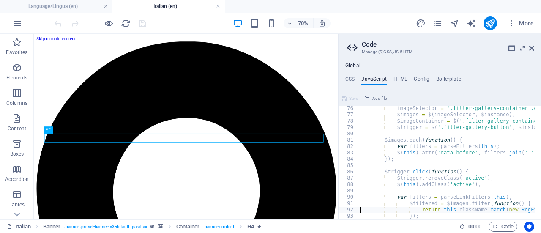
type textarea "});"
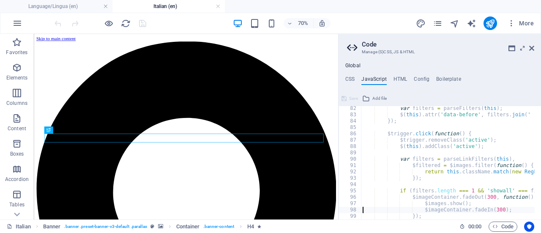
type textarea "});"
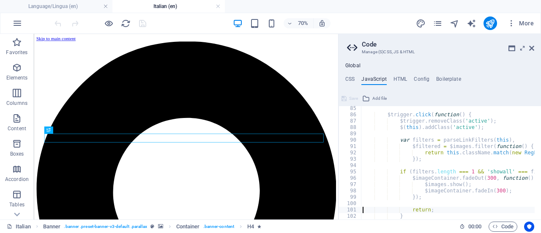
type textarea "}"
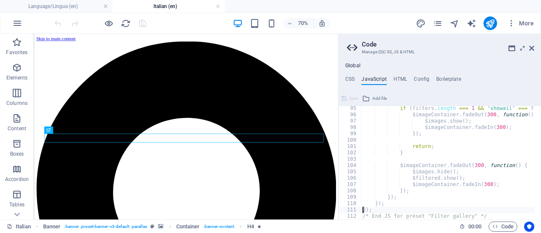
type textarea "/* End JS for preset "Filter gallery" */"
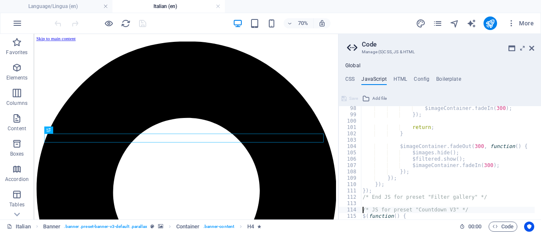
scroll to position [616, 0]
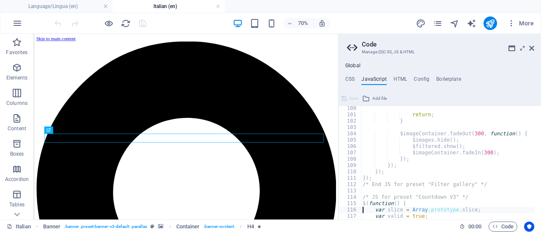
type textarea "var valid = true;"
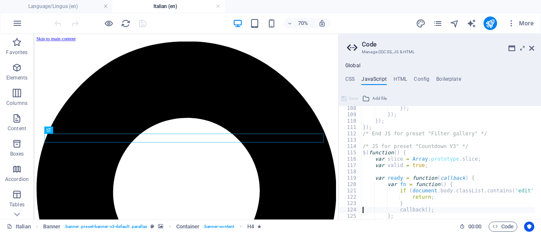
type textarea "};"
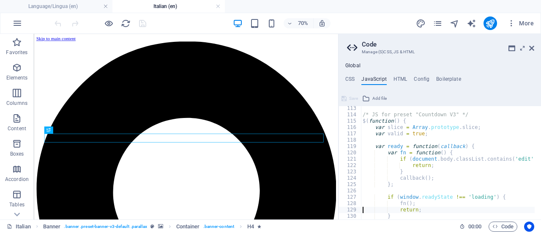
type textarea "}"
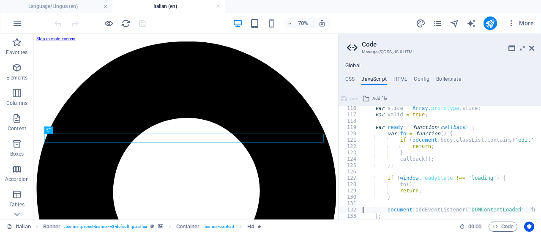
type textarea "};"
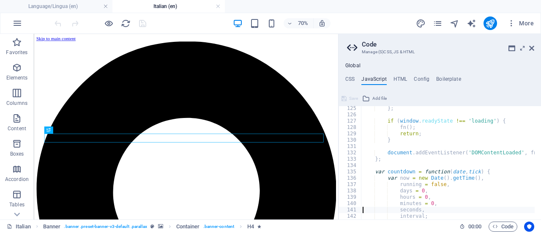
type textarea "interval;"
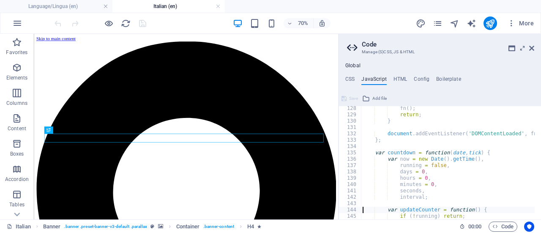
type textarea "if (!running) return;"
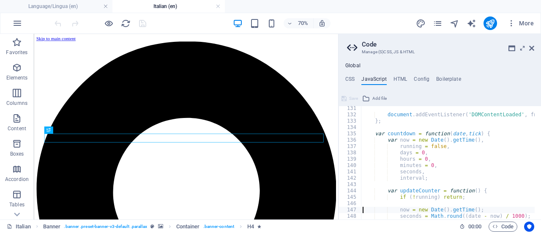
type textarea "seconds = Math.round((date - now) / 1000);"
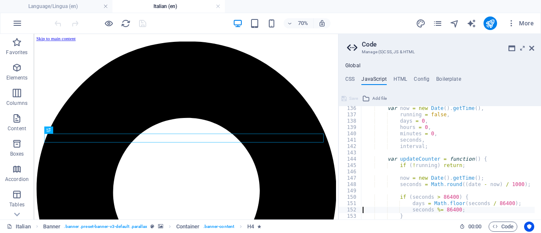
type textarea "}"
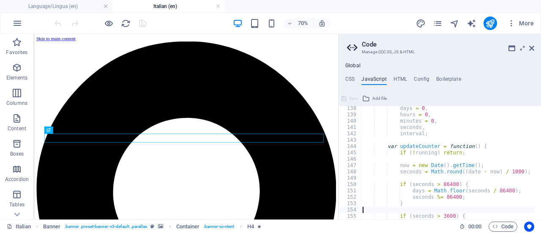
type textarea "if (seconds > 3600) {"
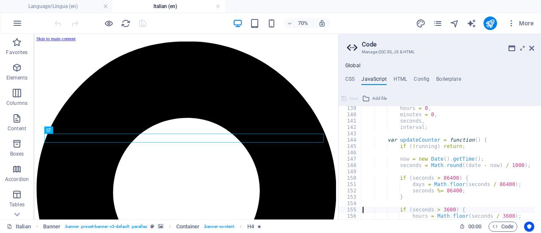
scroll to position [875, 0]
click at [396, 77] on h4 "HTML" at bounding box center [400, 80] width 14 height 9
type textarea "<a href="#main-content" class="wv-link-content button">Skip to main content</a>"
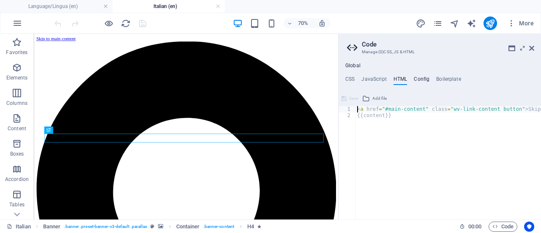
click at [421, 77] on h4 "Config" at bounding box center [422, 80] width 16 height 9
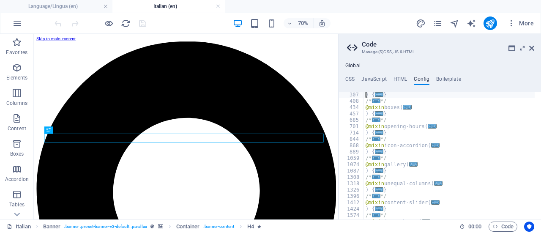
scroll to position [241, 0]
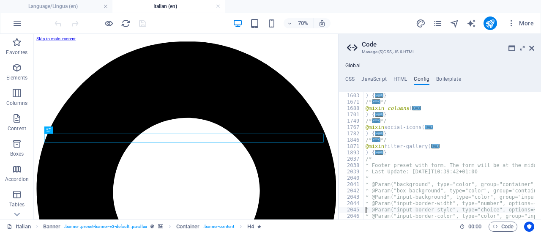
type textarea "* @Param("input-border-color", type="color", group="input")"
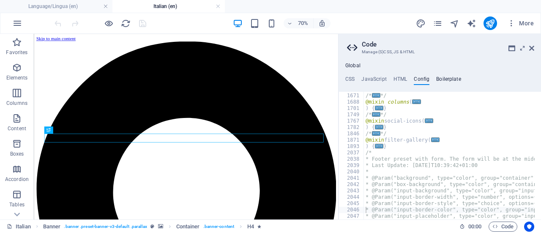
click at [447, 76] on h4 "Boilerplate" at bounding box center [448, 80] width 25 height 9
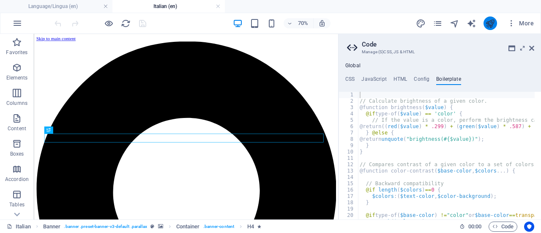
click at [488, 28] on button "publish" at bounding box center [490, 23] width 14 height 14
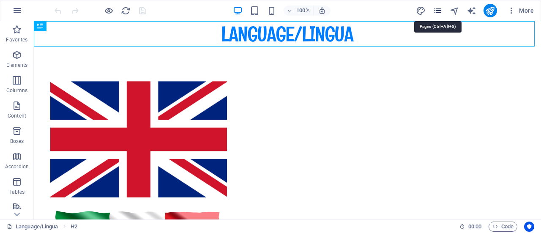
click at [440, 10] on icon "pages" at bounding box center [438, 11] width 10 height 10
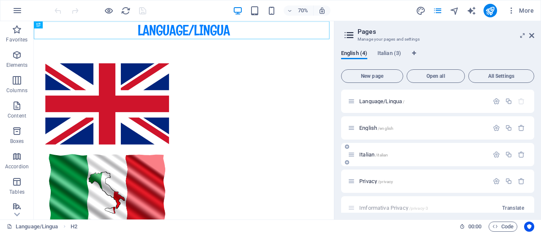
click at [395, 153] on p "Italian /italian" at bounding box center [422, 154] width 127 height 5
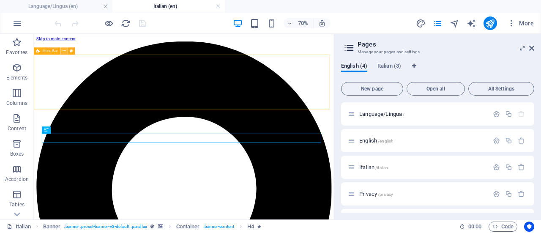
click at [63, 51] on icon at bounding box center [64, 51] width 3 height 6
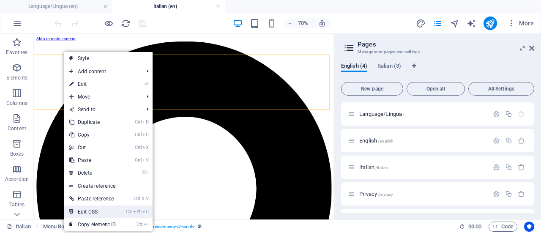
click at [95, 212] on link "Ctrl Alt C Edit CSS" at bounding box center [92, 211] width 57 height 13
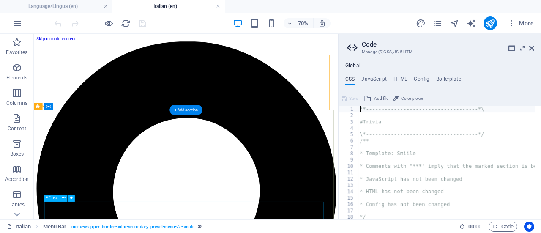
type textarea "@include menu-v2("
